Goal: Transaction & Acquisition: Purchase product/service

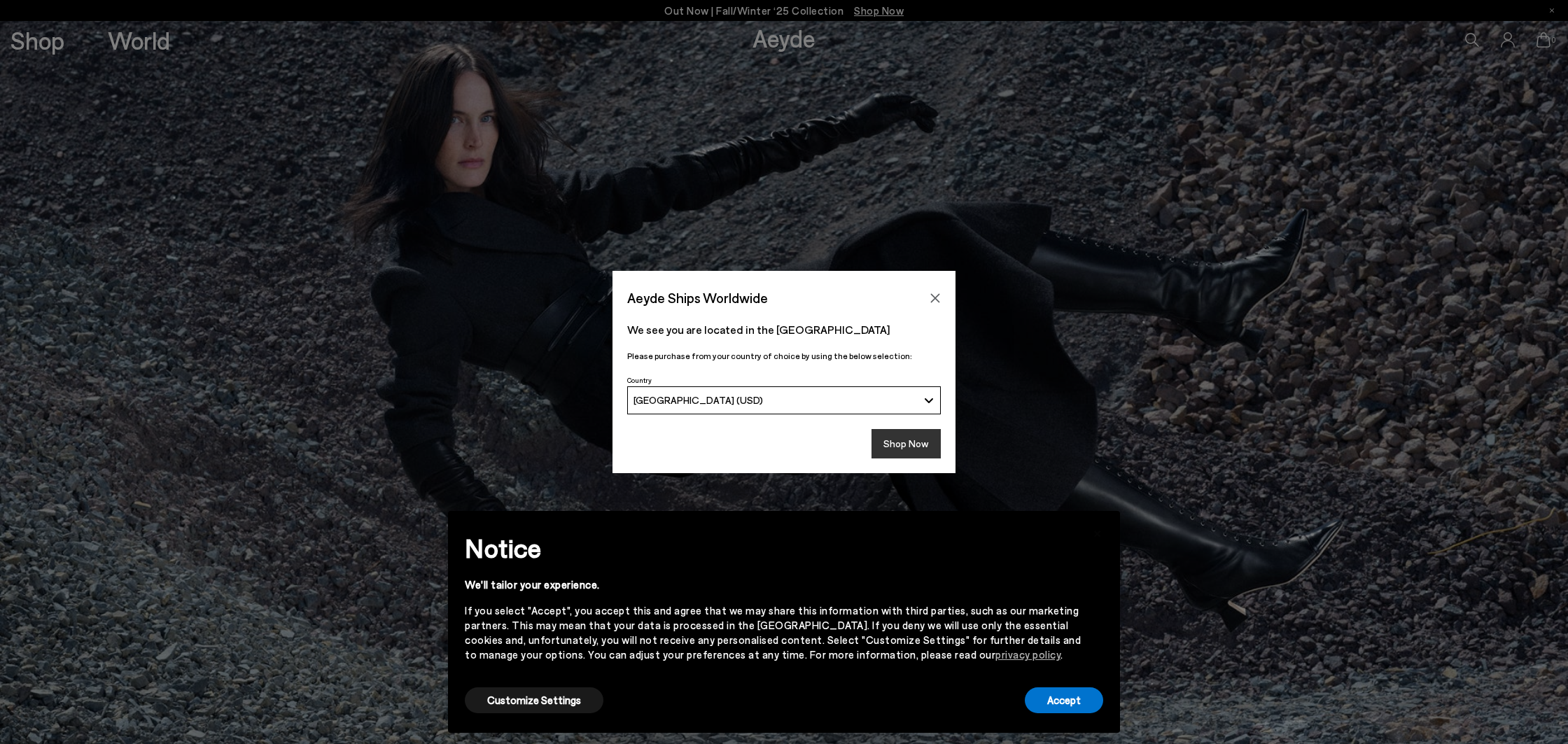
click at [919, 443] on button "Shop Now" at bounding box center [906, 443] width 69 height 30
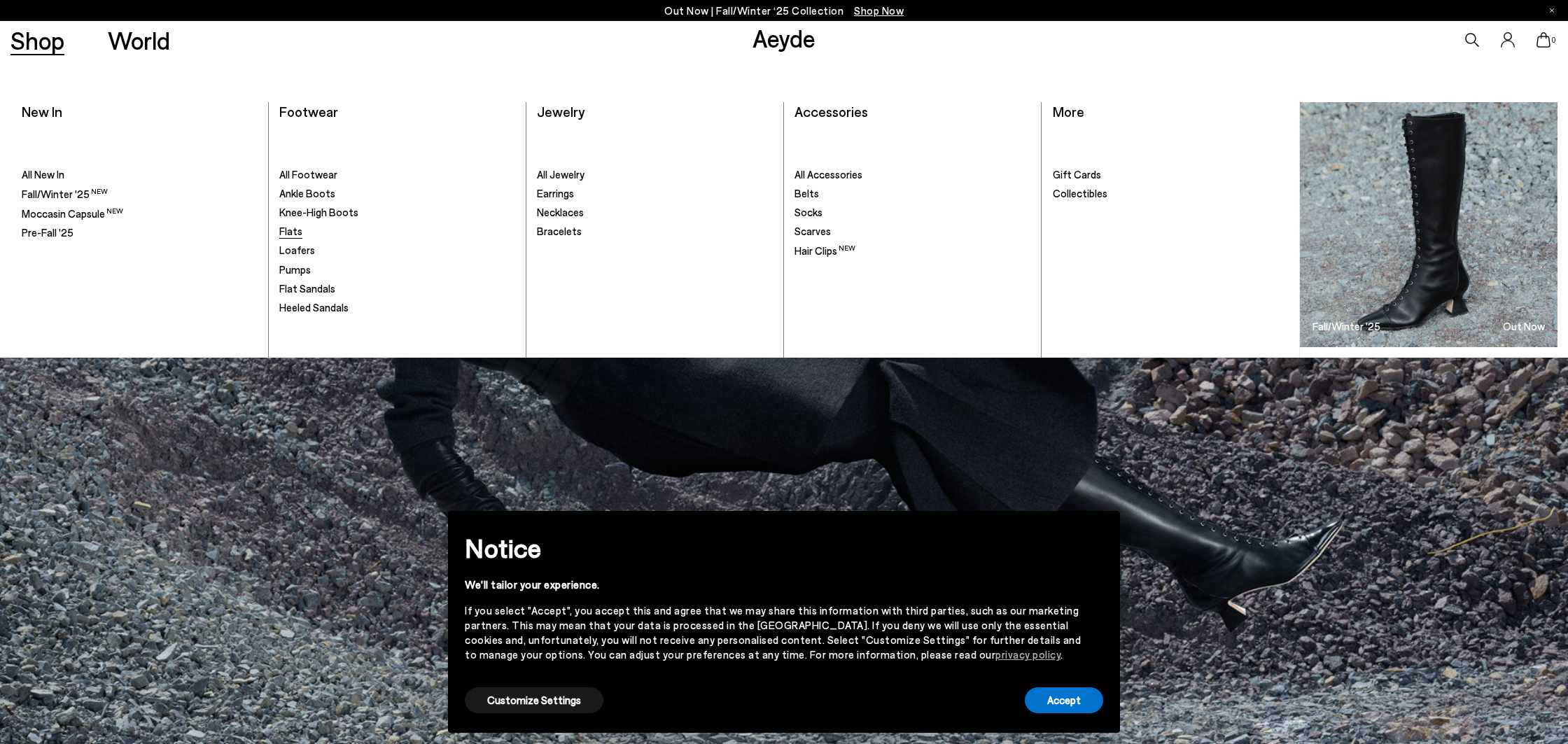
click at [294, 237] on span "Flats" at bounding box center [290, 231] width 23 height 13
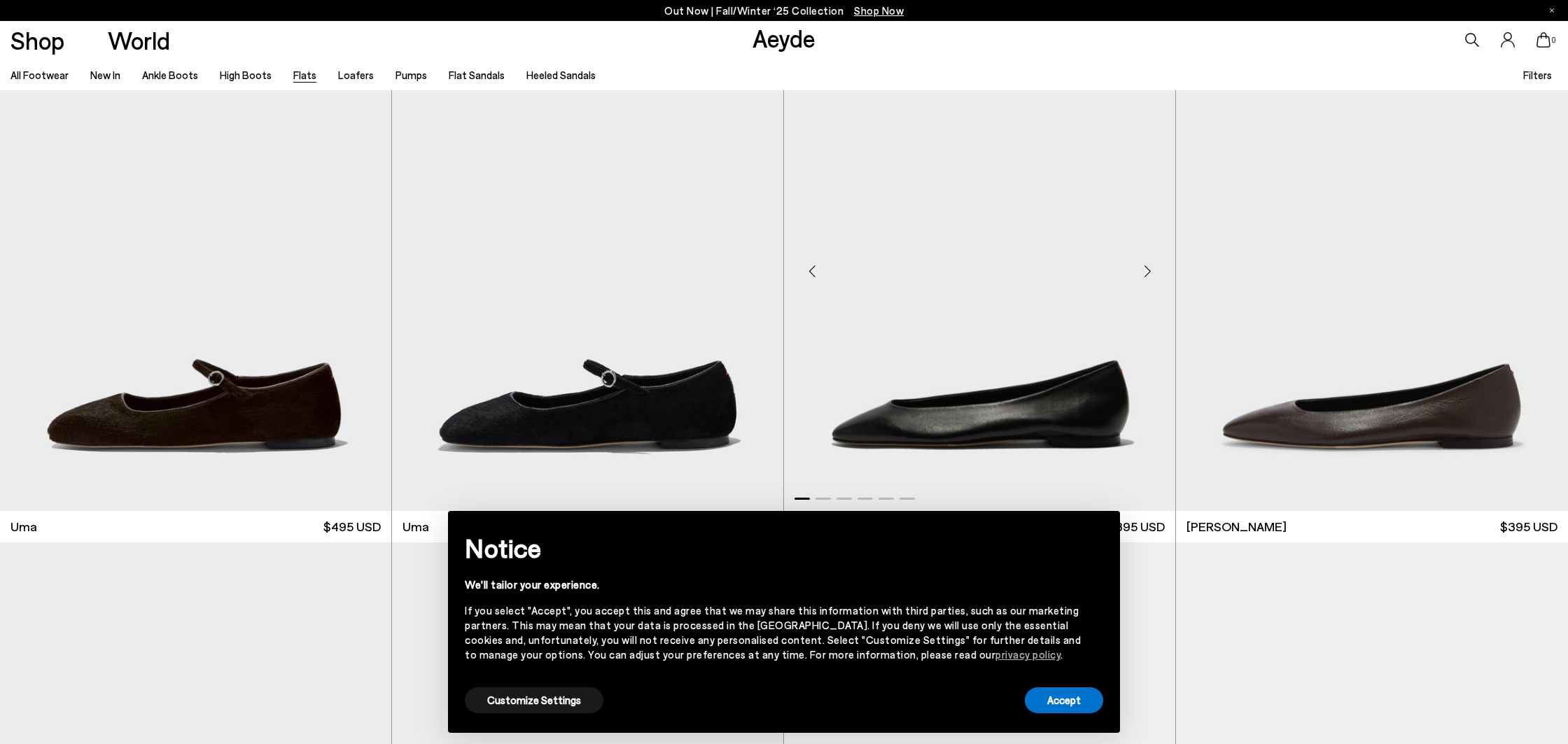
scroll to position [65, 0]
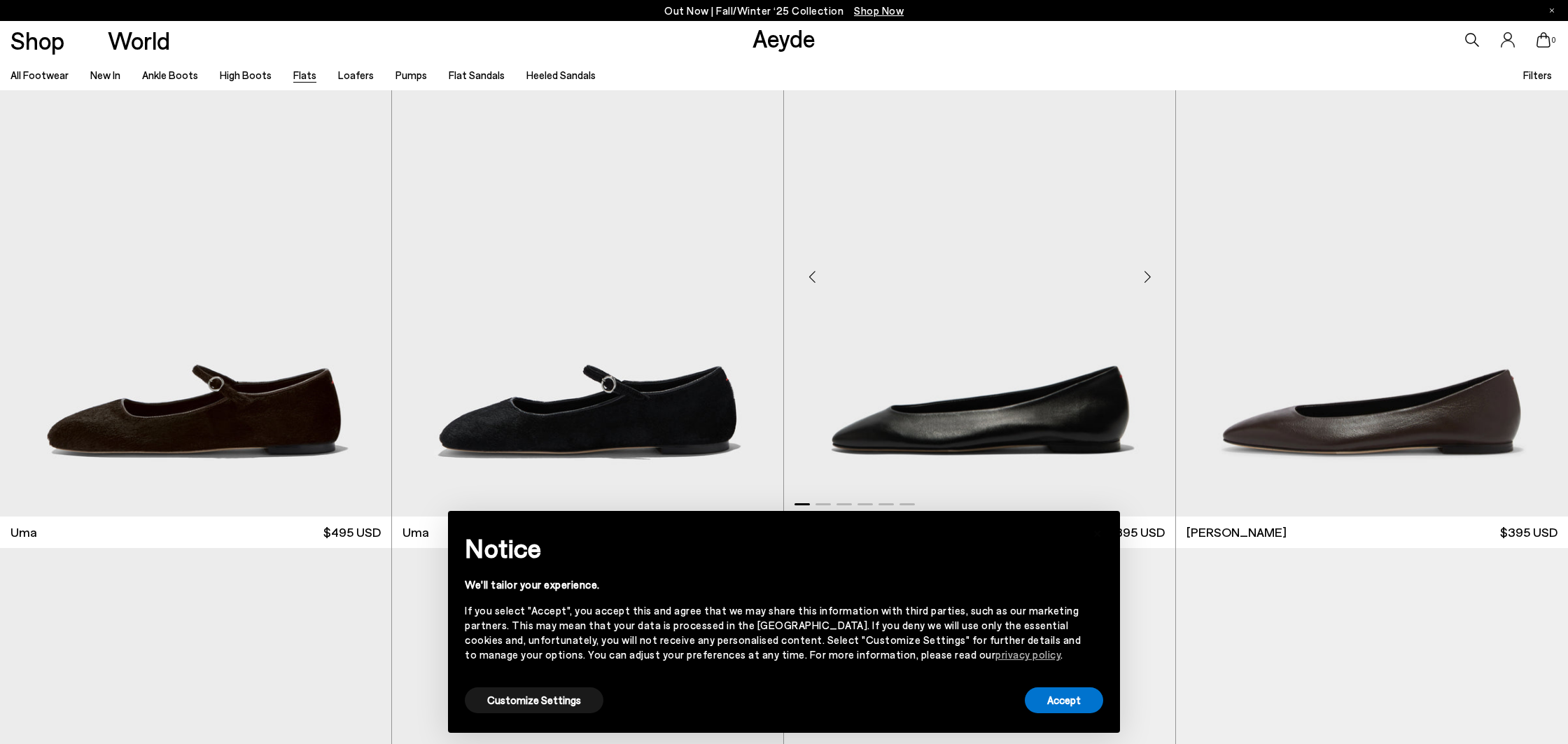
click at [1148, 274] on div "Next slide" at bounding box center [1147, 276] width 42 height 42
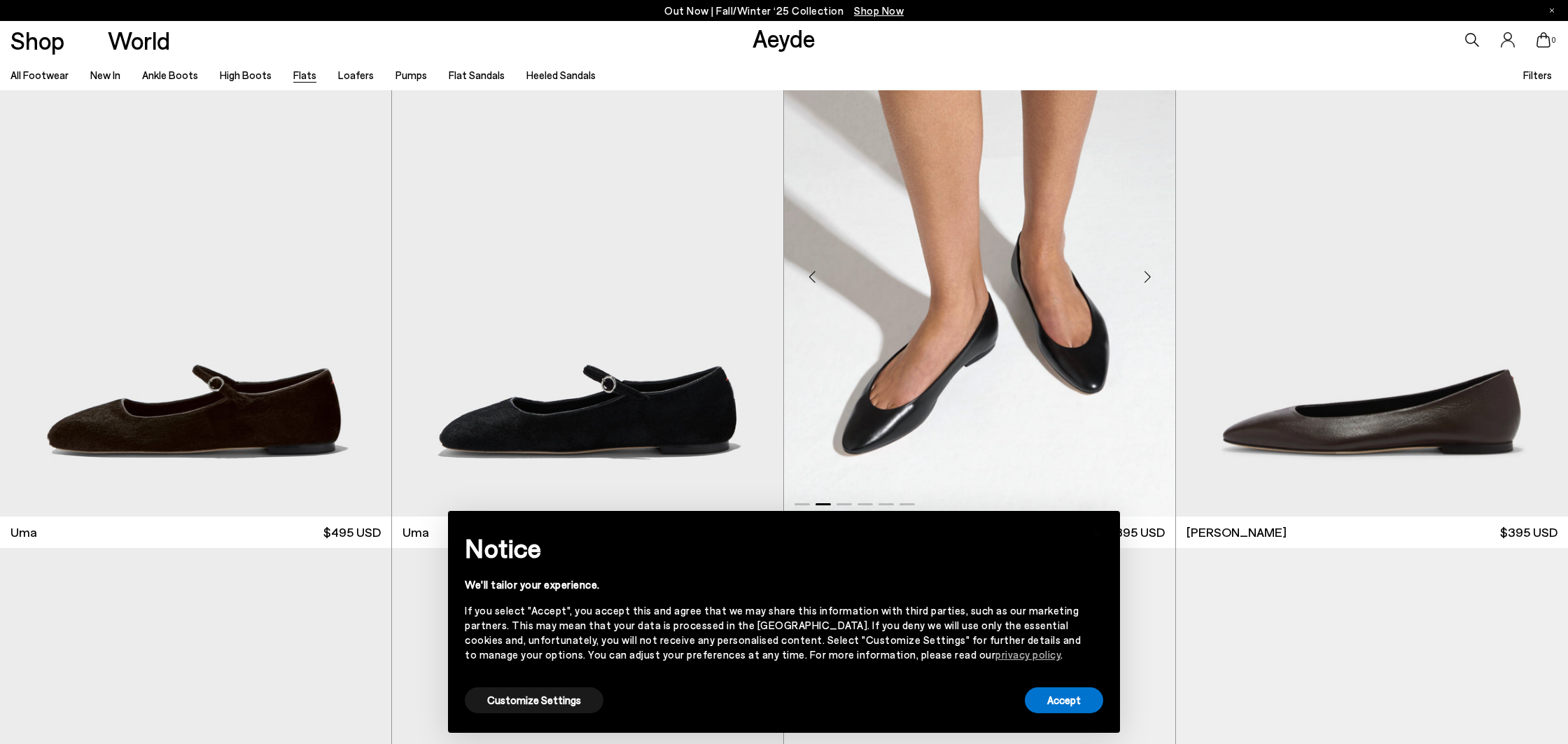
click at [1148, 274] on div "Next slide" at bounding box center [1147, 276] width 42 height 42
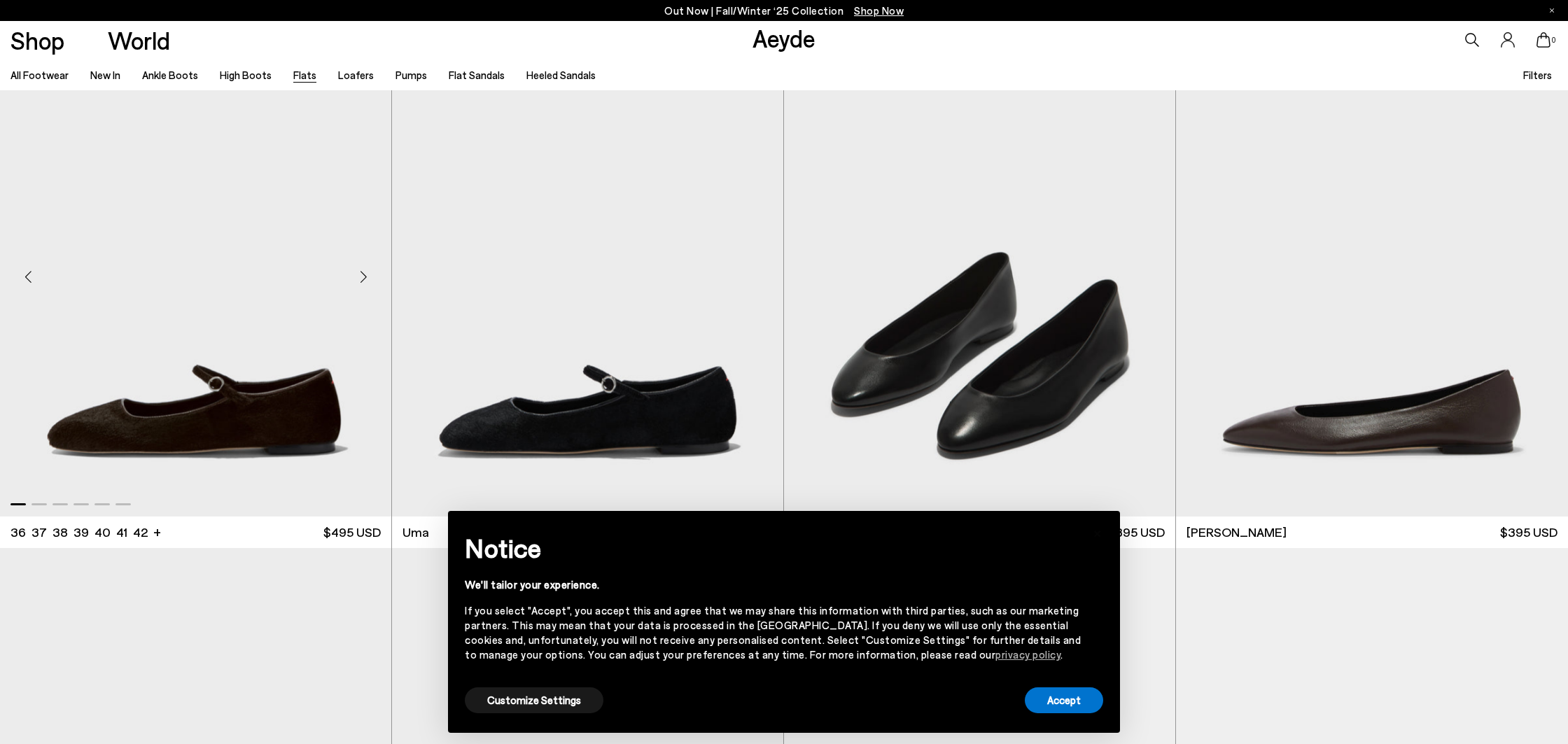
click at [358, 278] on div "Next slide" at bounding box center [363, 276] width 42 height 42
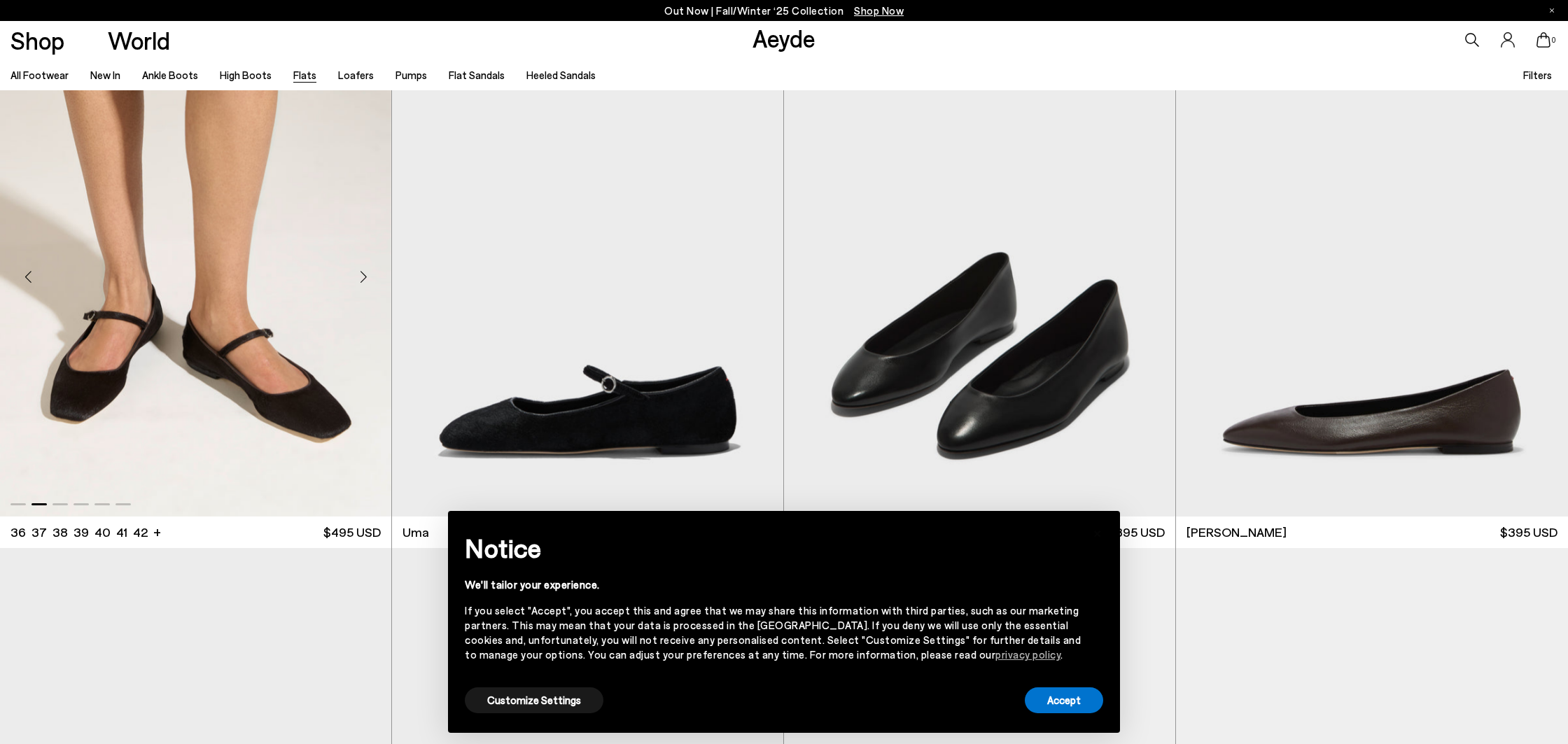
click at [358, 278] on div "Next slide" at bounding box center [363, 276] width 42 height 42
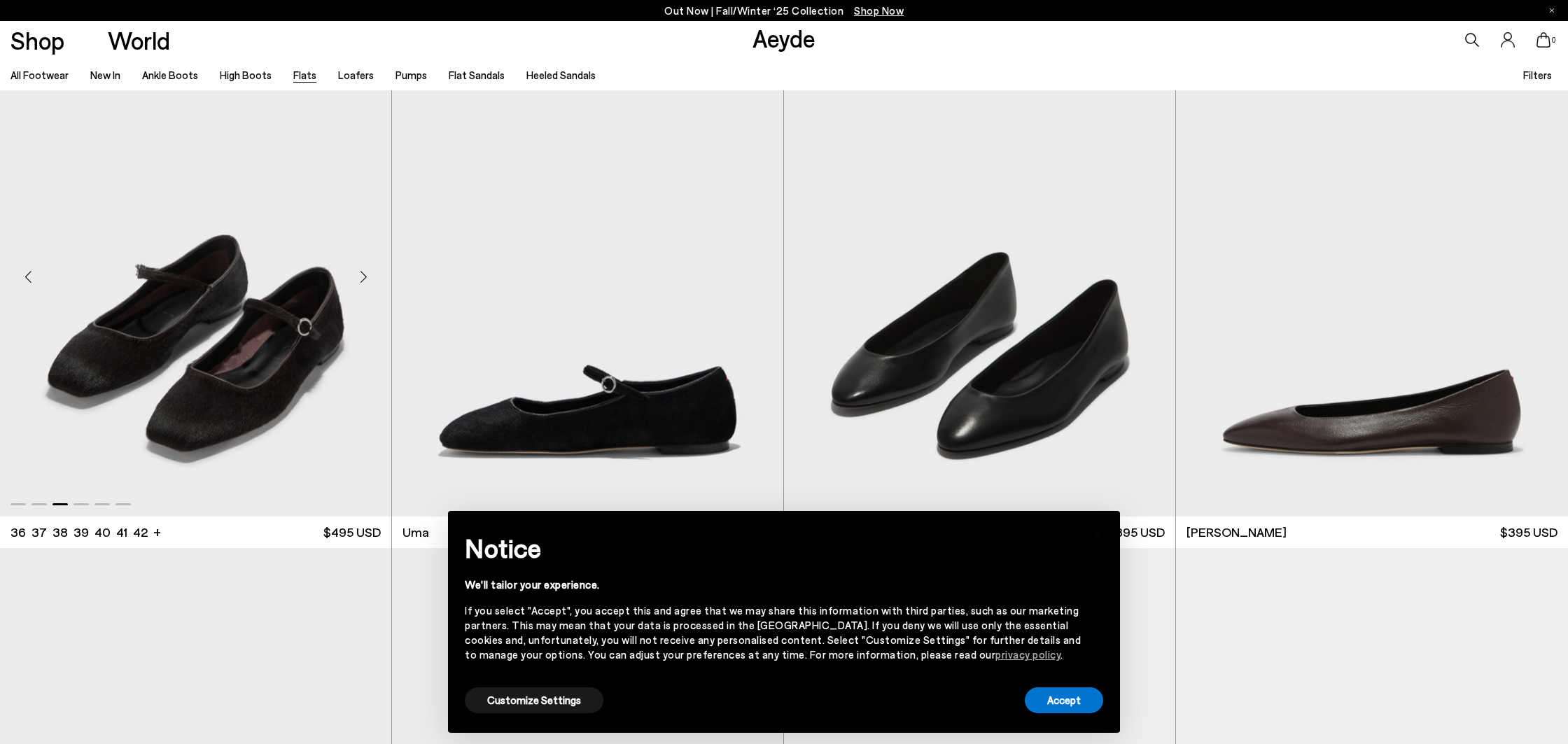
scroll to position [62, 0]
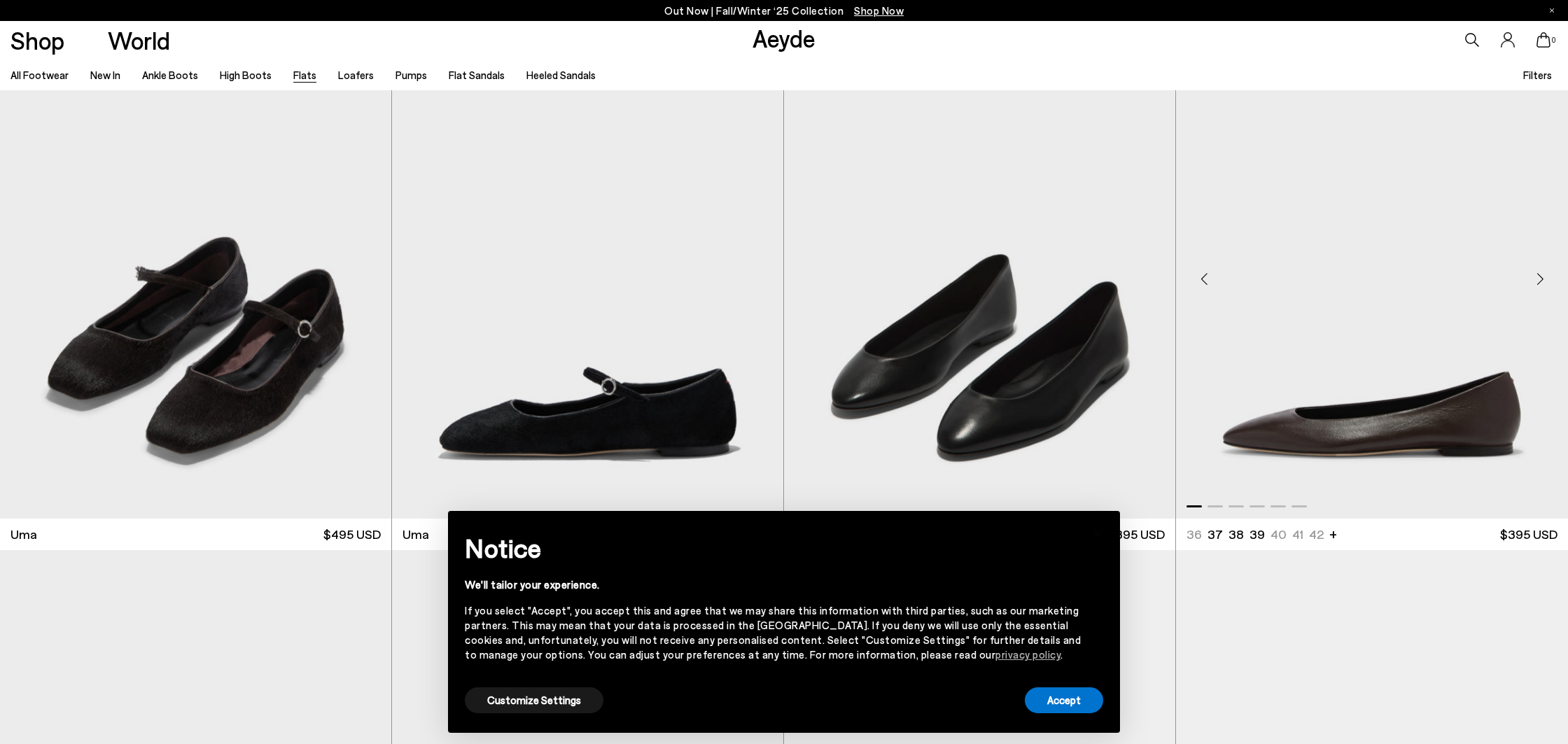
click at [1546, 279] on div "Next slide" at bounding box center [1540, 278] width 42 height 42
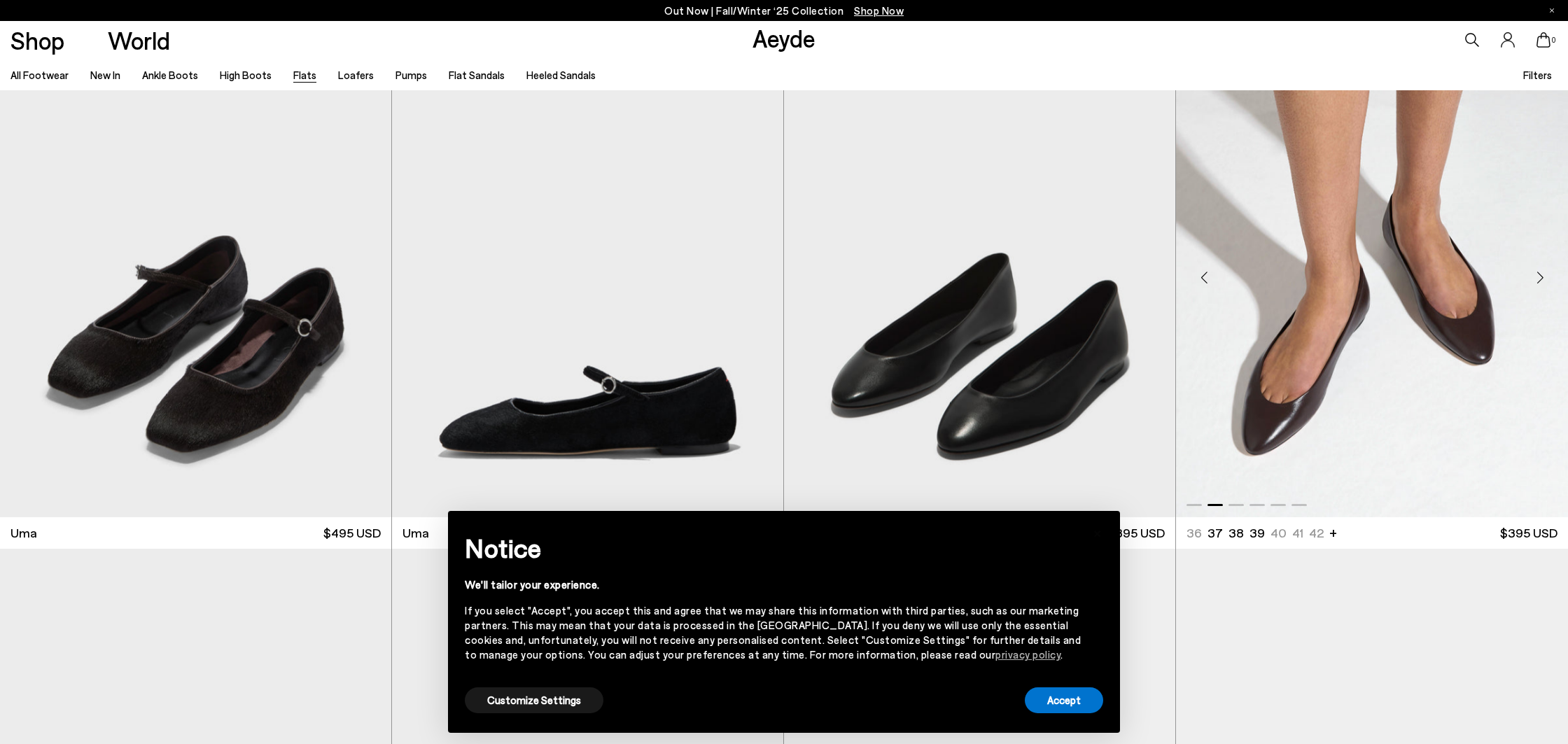
click at [1540, 278] on div "Next slide" at bounding box center [1540, 277] width 42 height 42
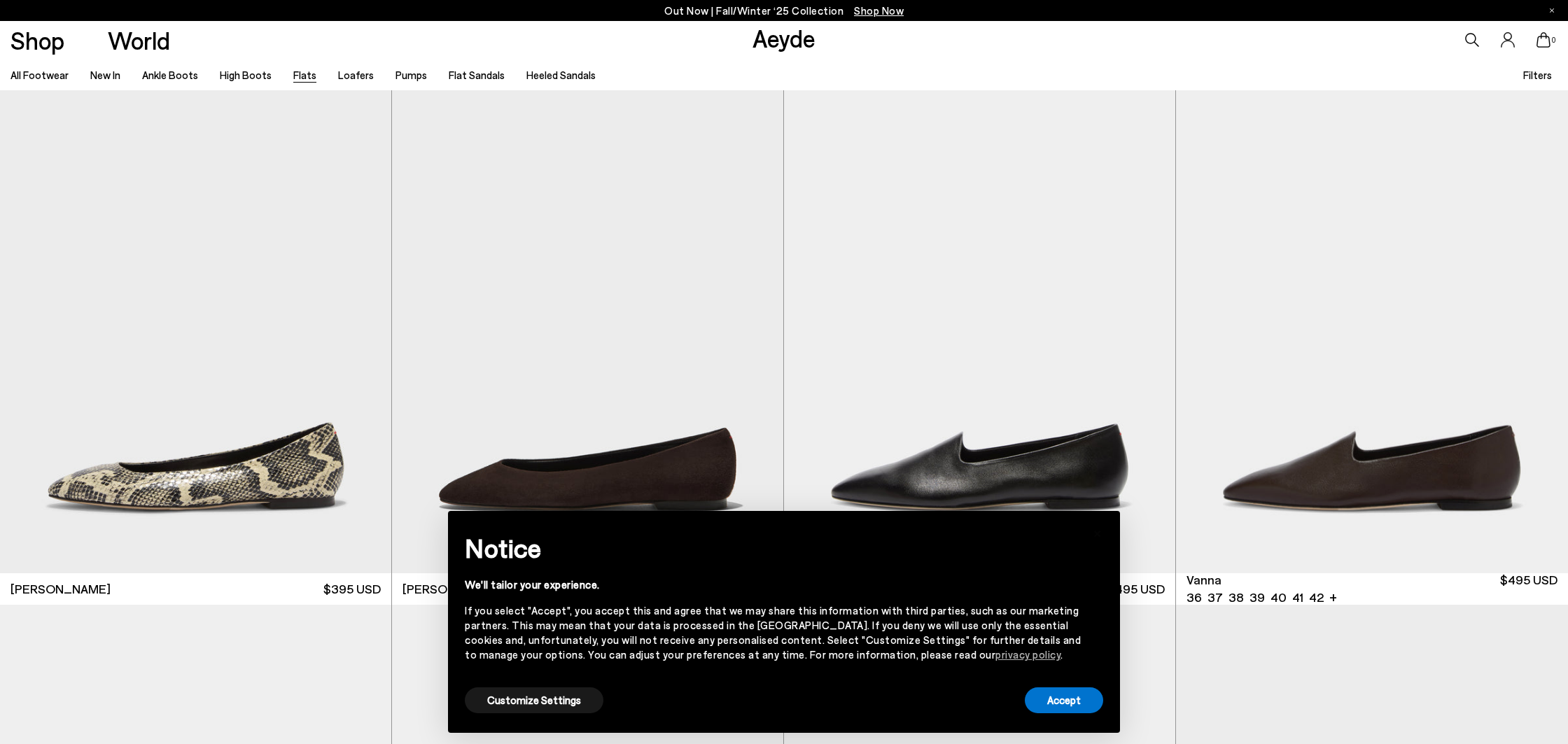
scroll to position [696, 0]
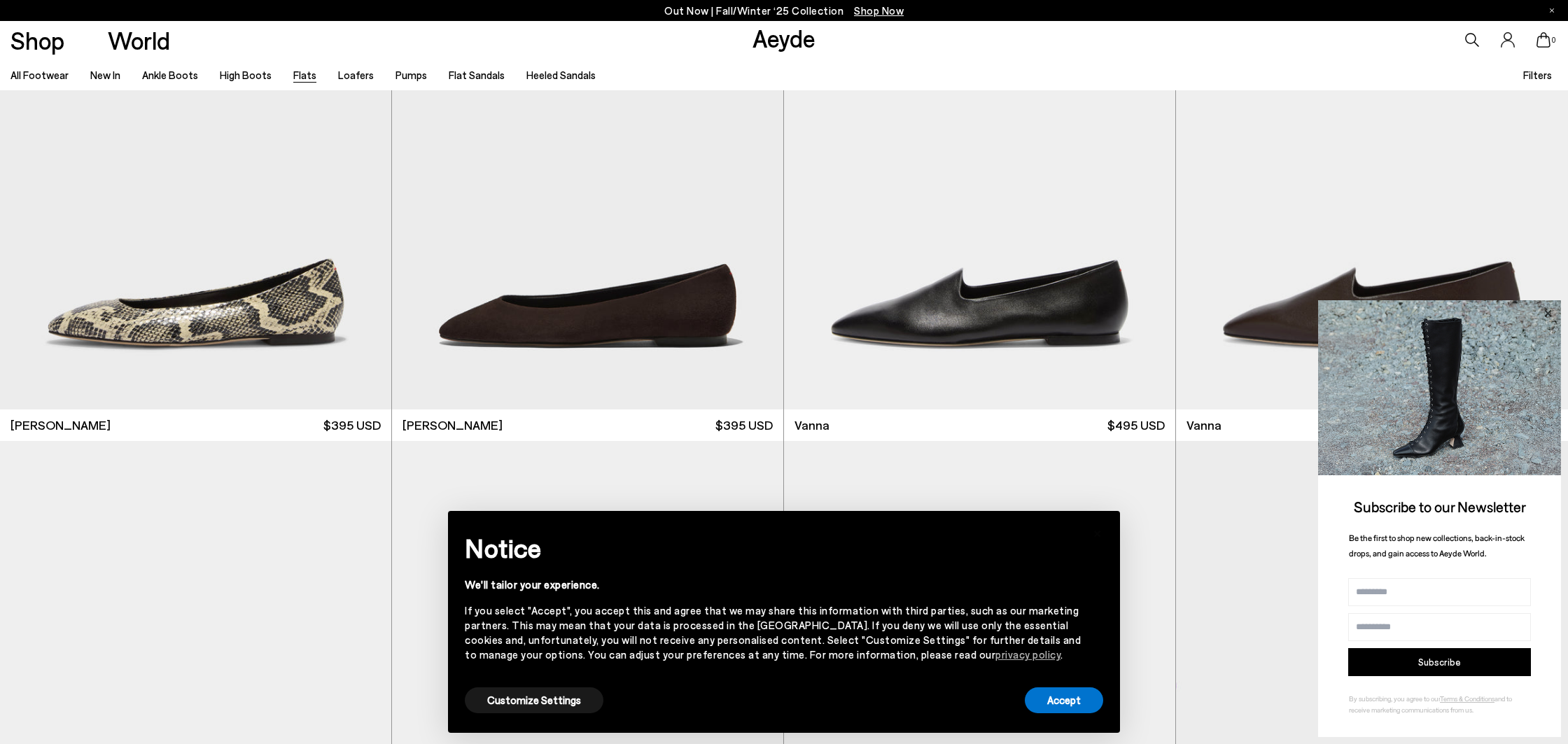
click at [1543, 313] on icon at bounding box center [1547, 313] width 18 height 18
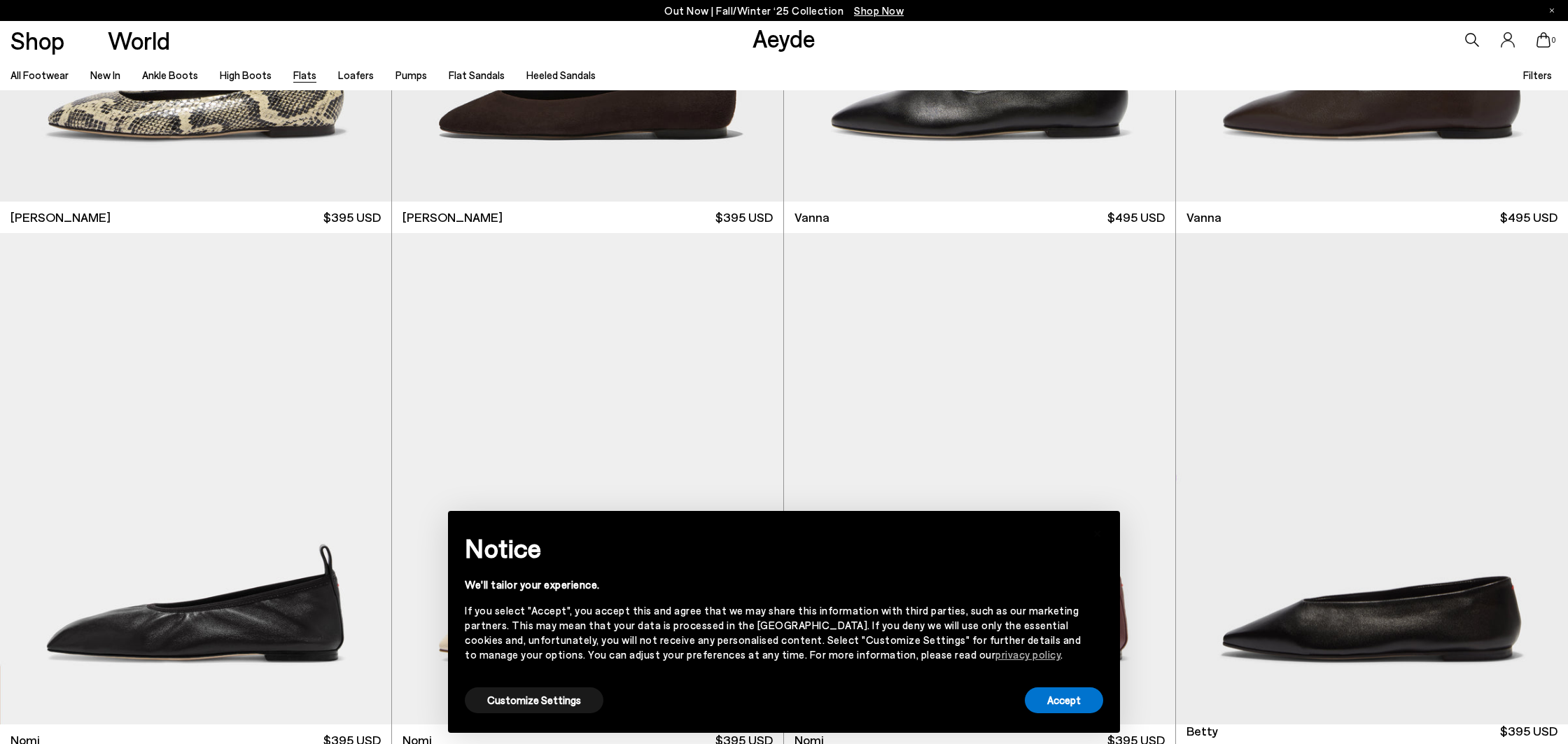
scroll to position [1285, 0]
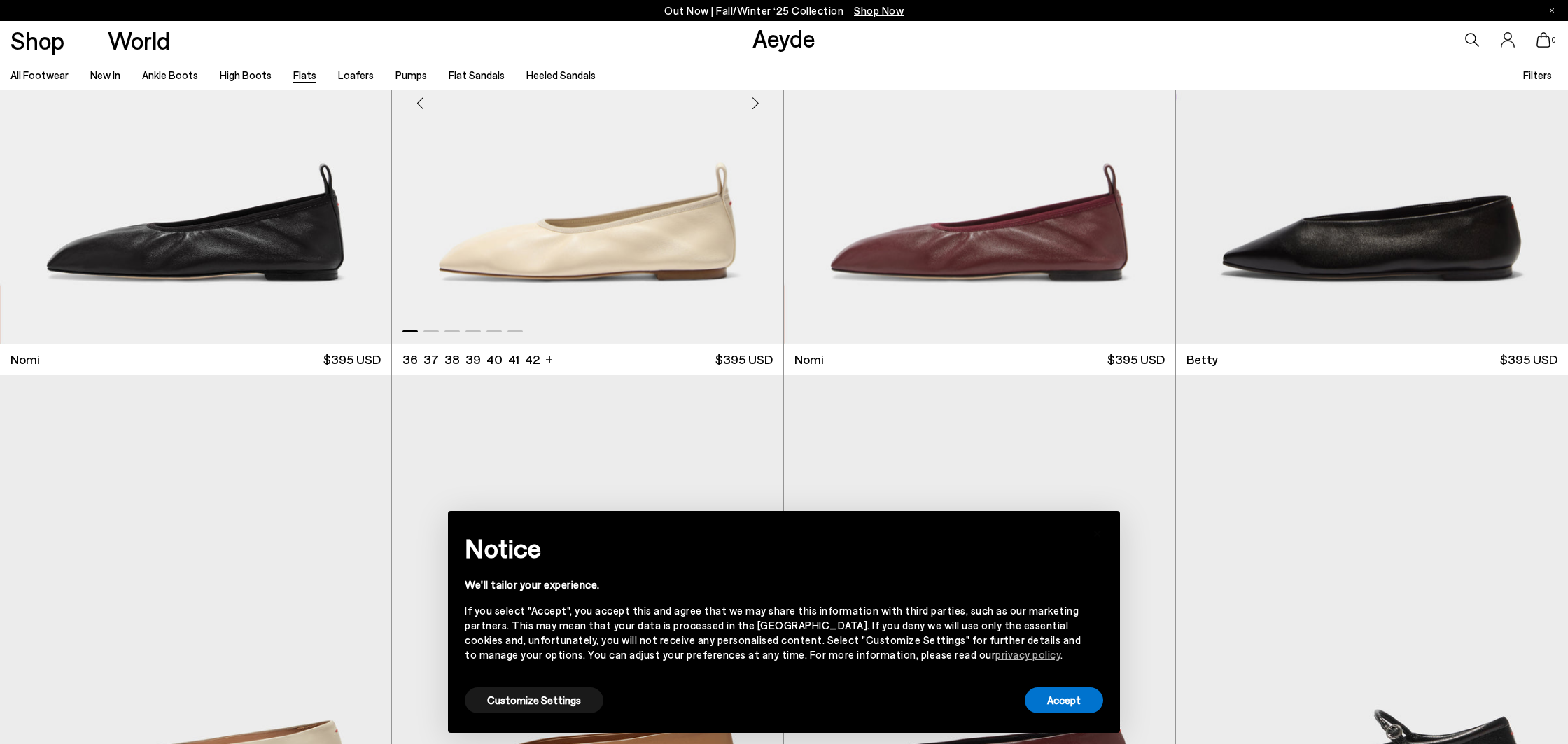
click at [758, 108] on div "Next slide" at bounding box center [755, 104] width 42 height 42
